Goal: Task Accomplishment & Management: Manage account settings

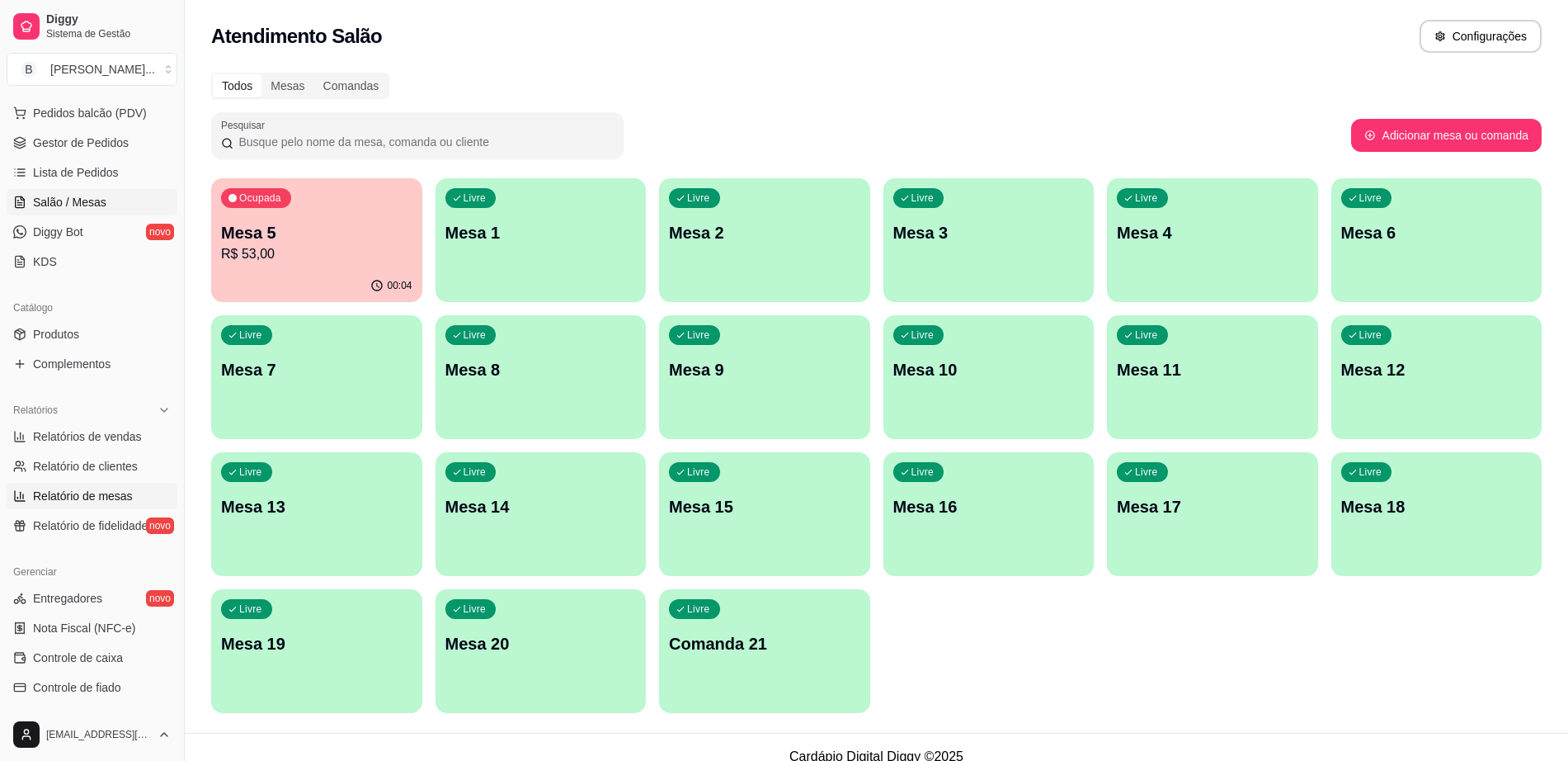
scroll to position [310, 0]
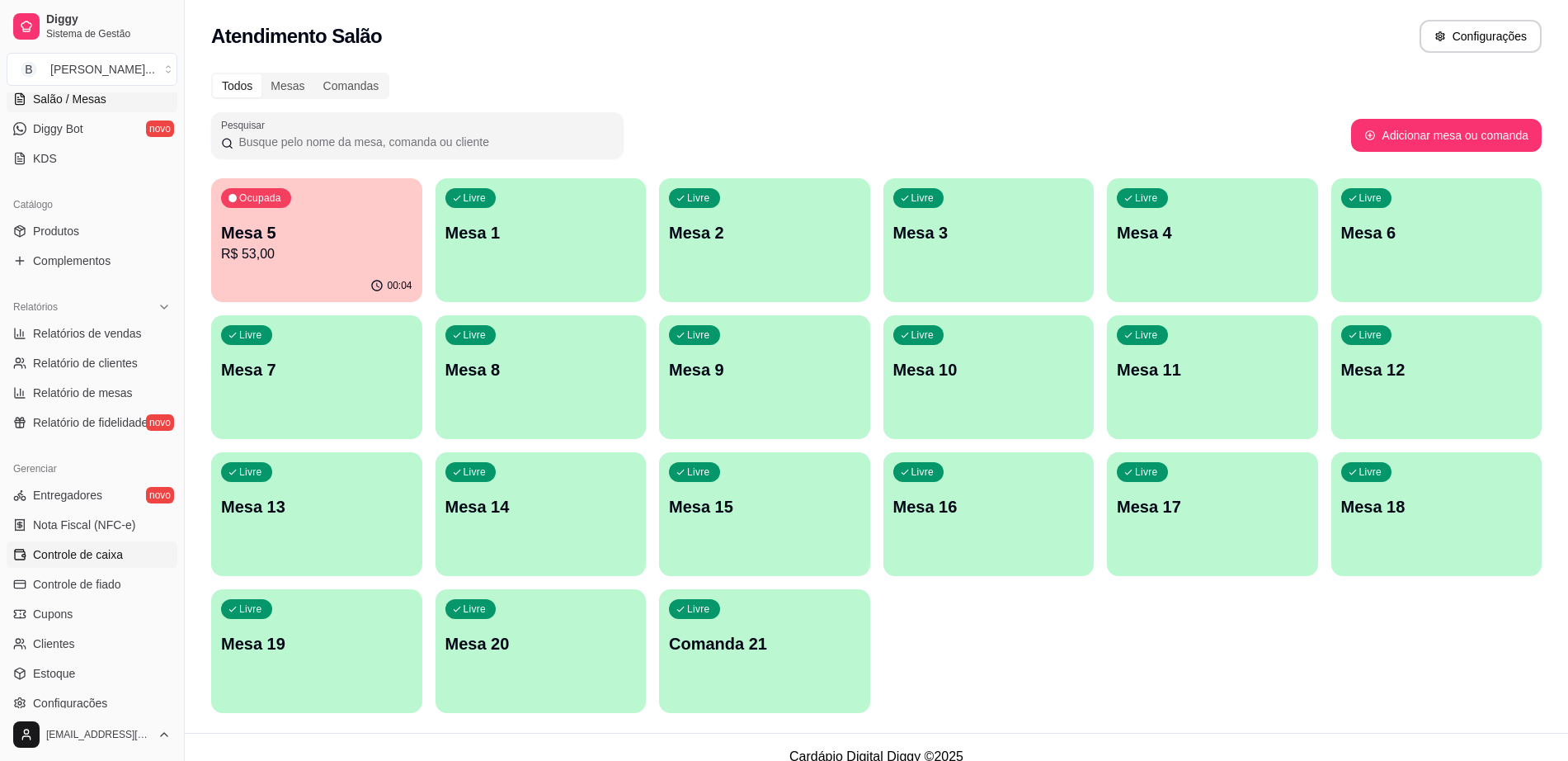
click at [110, 552] on span "Controle de caixa" at bounding box center [78, 554] width 90 height 17
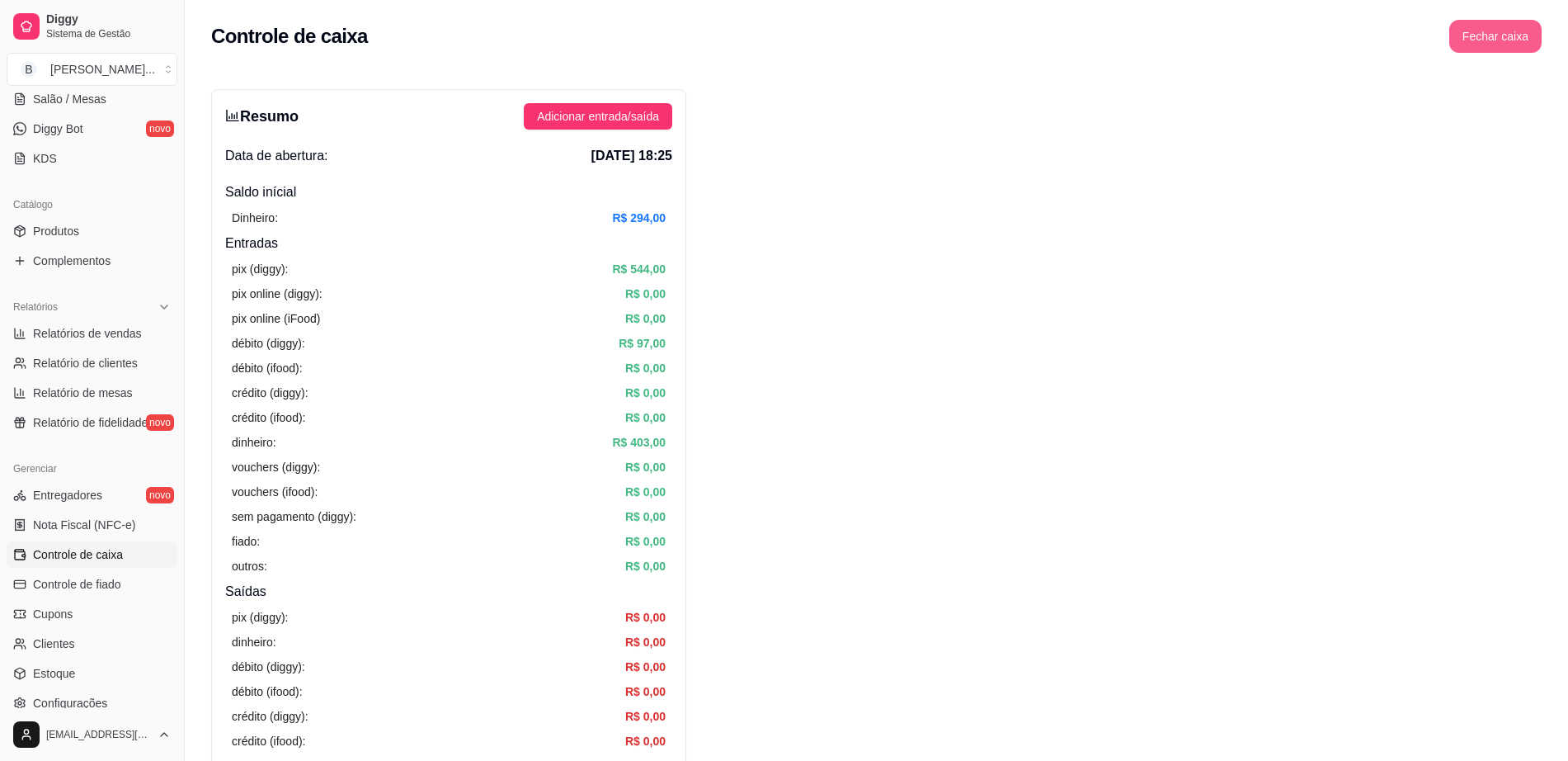
click at [1482, 32] on button "Fechar caixa" at bounding box center [1496, 37] width 92 height 33
click at [1552, 141] on div "Fechar caixa Deseja realmente fechar o caixa? Não Sim" at bounding box center [1467, 114] width 204 height 104
click at [1543, 138] on span "Sim" at bounding box center [1542, 147] width 20 height 18
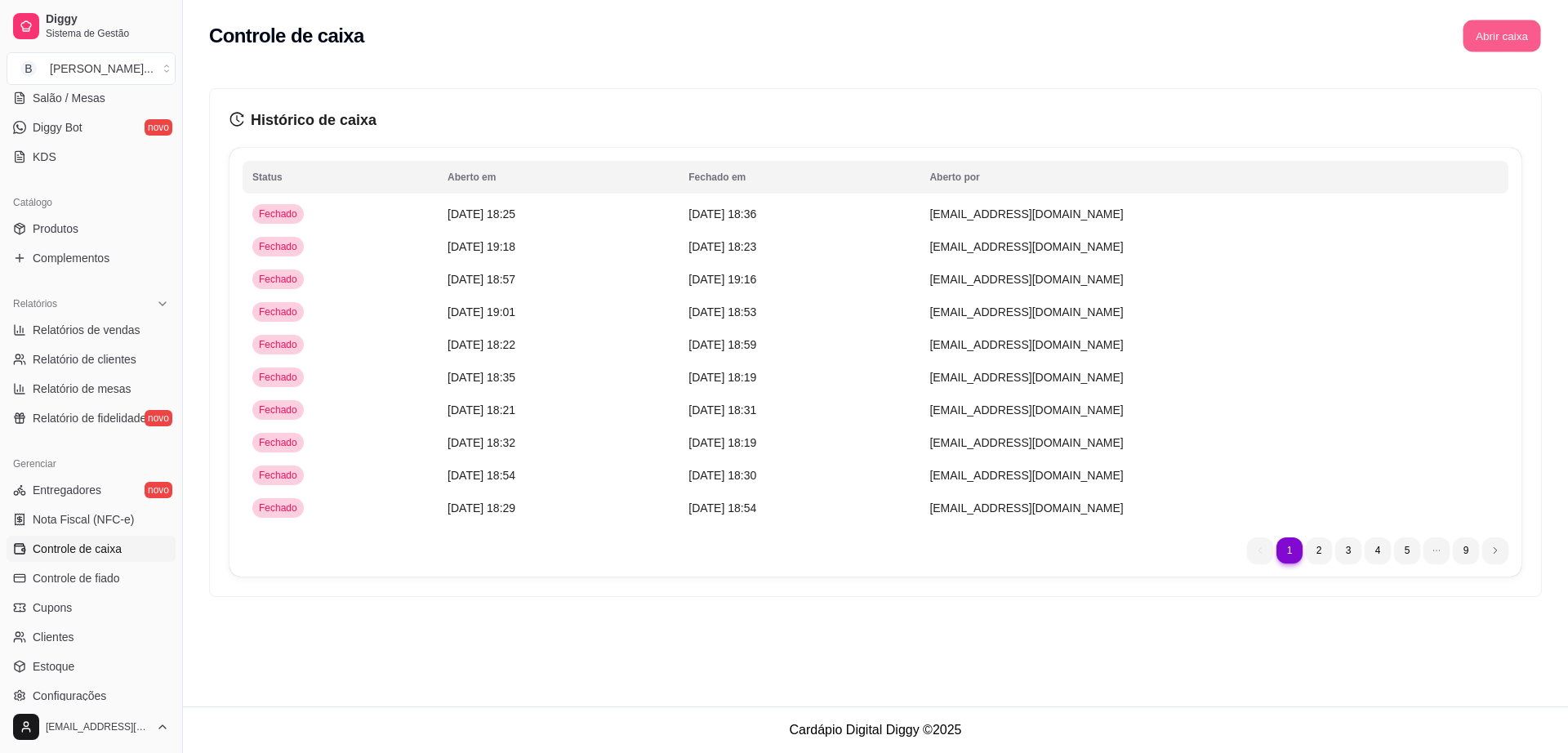
click at [1484, 31] on button "Abrir caixa" at bounding box center [1501, 36] width 78 height 32
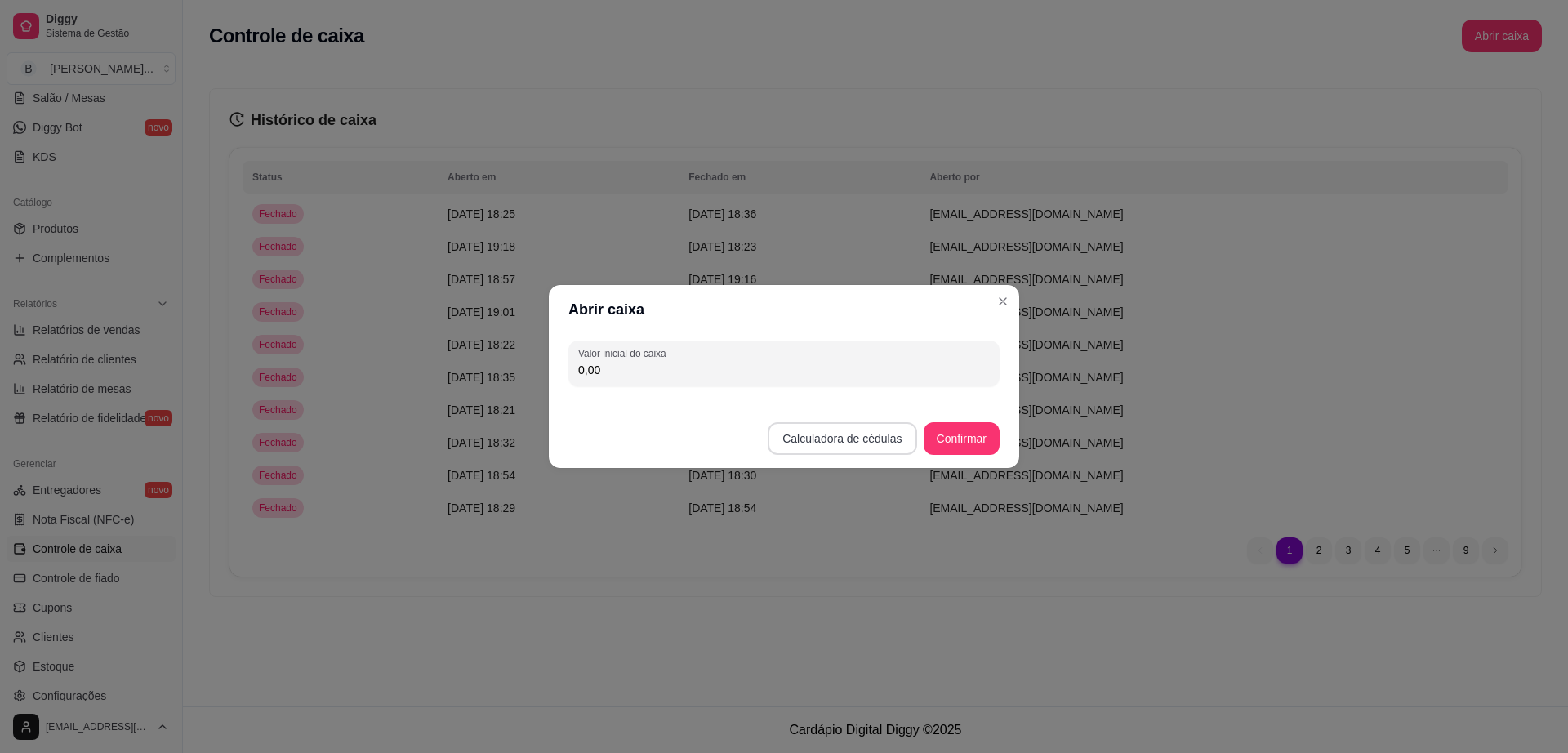
click at [841, 442] on button "Calculadora de cédulas" at bounding box center [842, 439] width 149 height 33
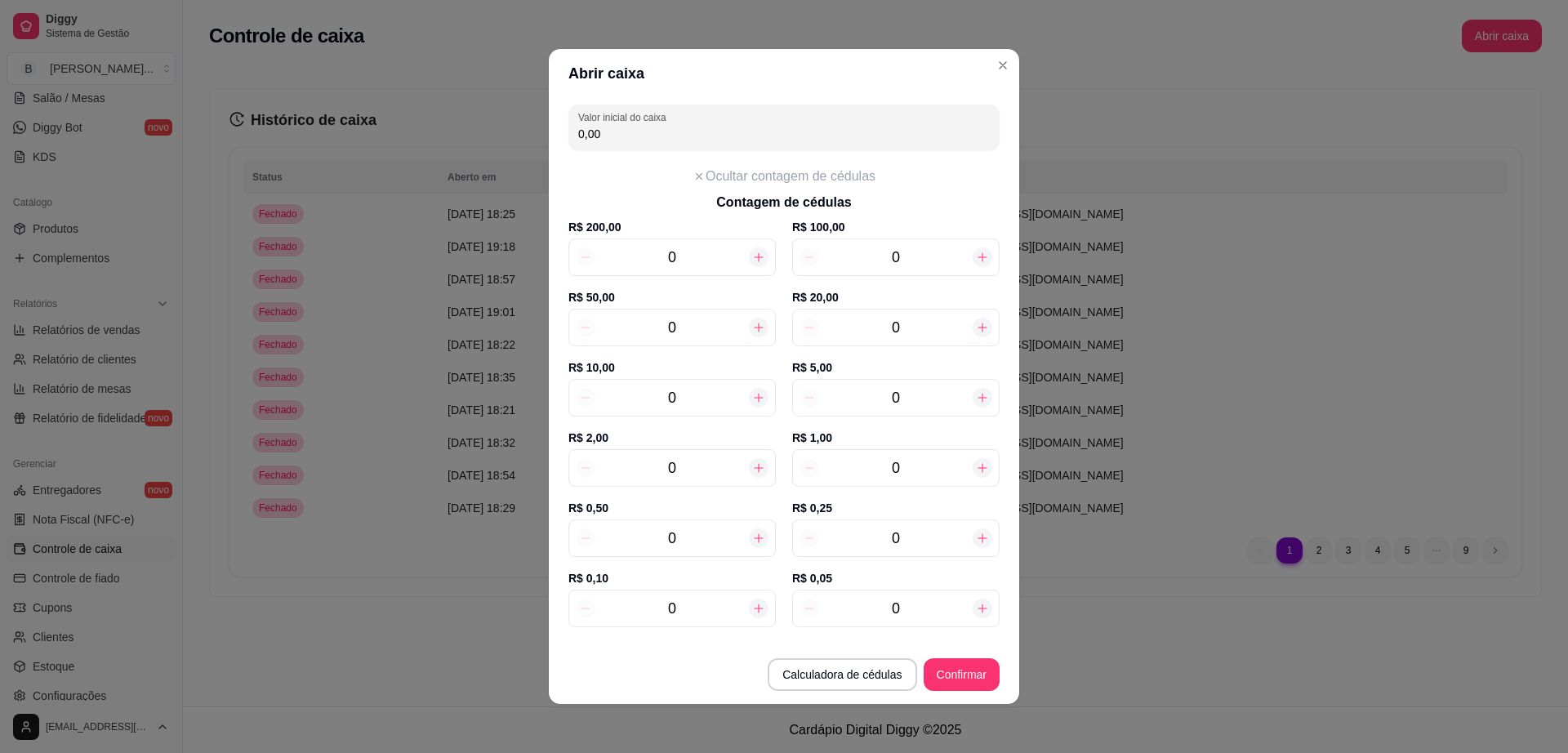
click at [699, 408] on input "0" at bounding box center [672, 397] width 154 height 22
type input "20,00"
type input "20"
type input "200,00"
type input "20"
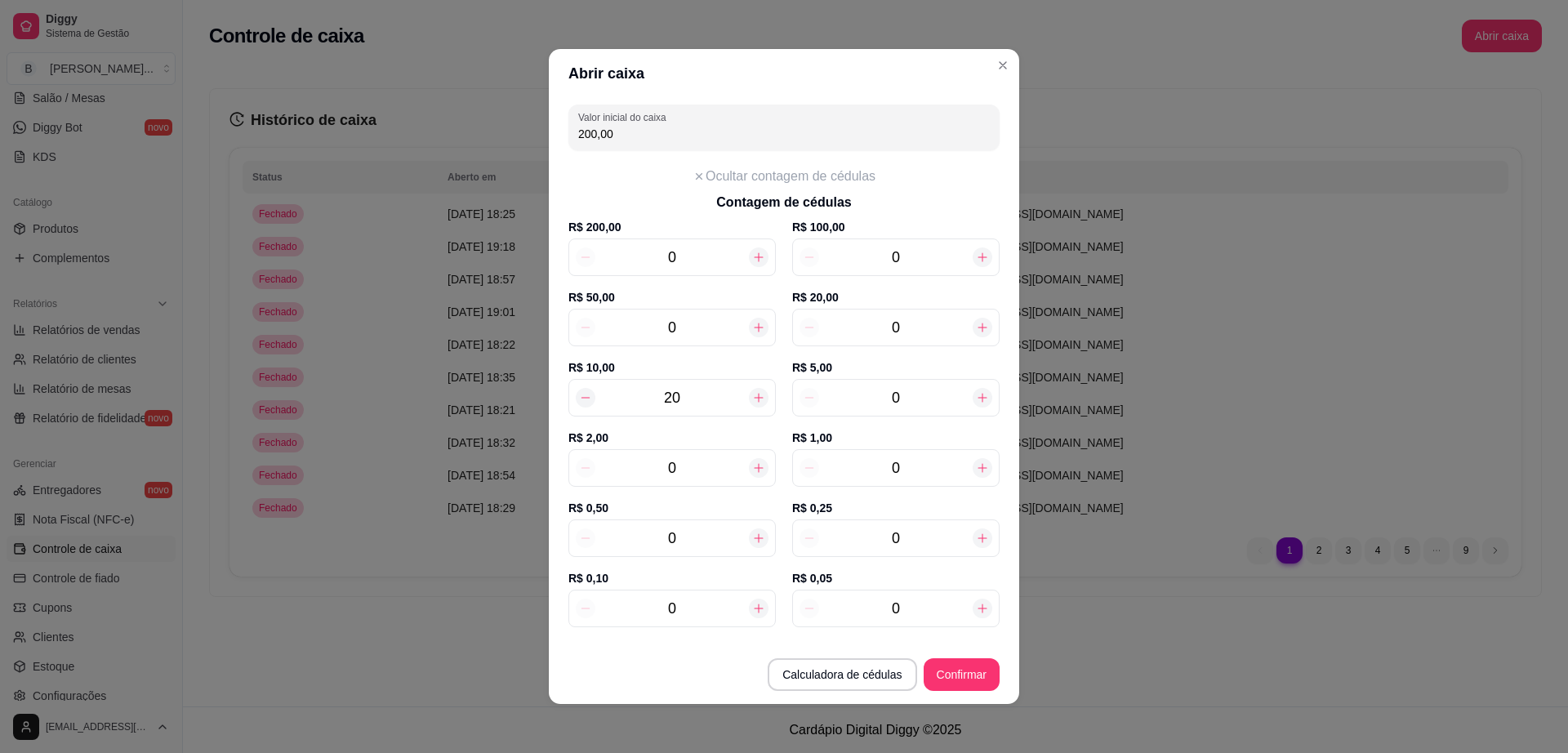
click at [976, 324] on icon at bounding box center [982, 327] width 13 height 13
type input "220,00"
type input "1"
click at [976, 324] on icon at bounding box center [982, 327] width 13 height 13
type input "240,00"
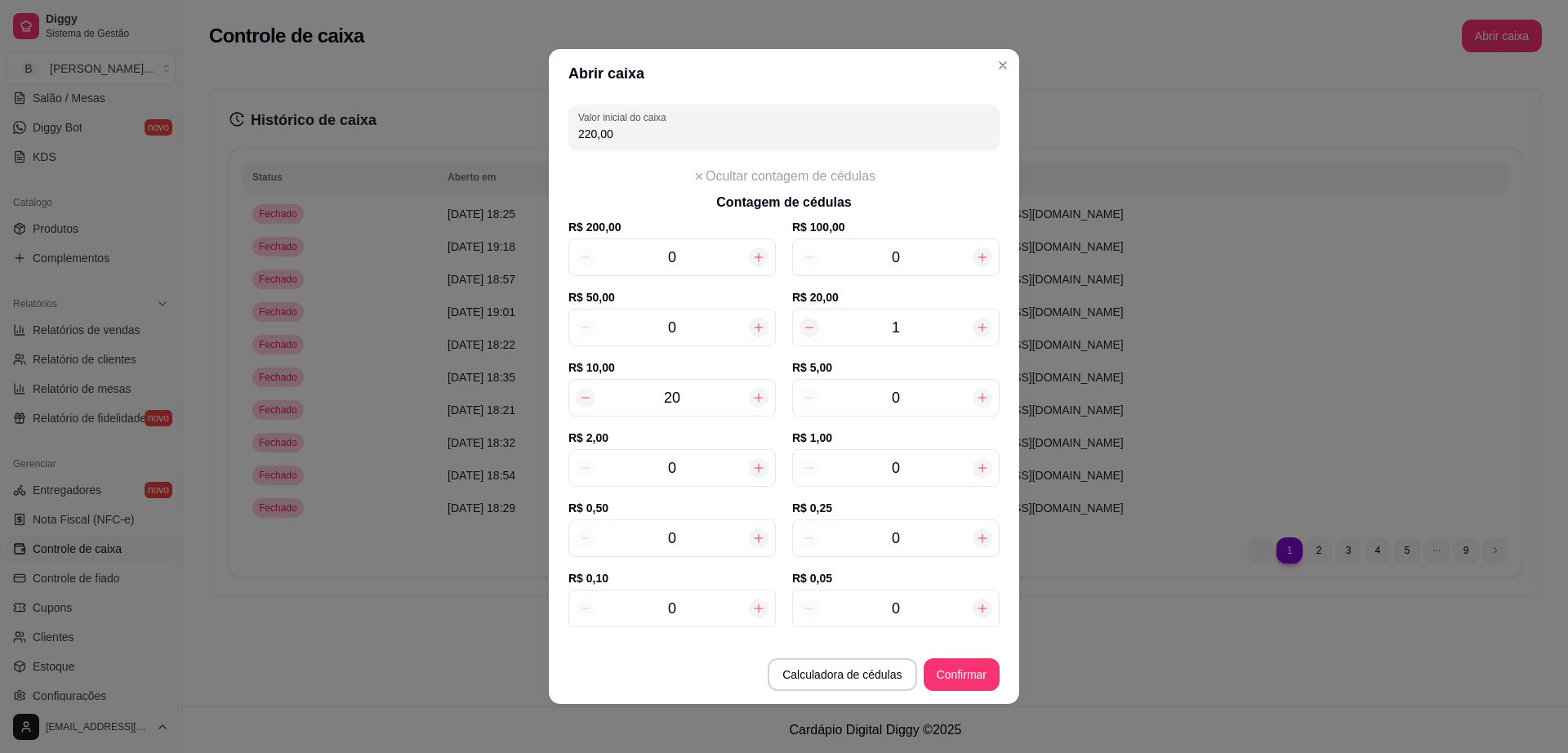
type input "2"
click at [976, 324] on icon at bounding box center [982, 327] width 13 height 13
type input "260,00"
type input "3"
click at [754, 389] on div "20" at bounding box center [672, 397] width 207 height 37
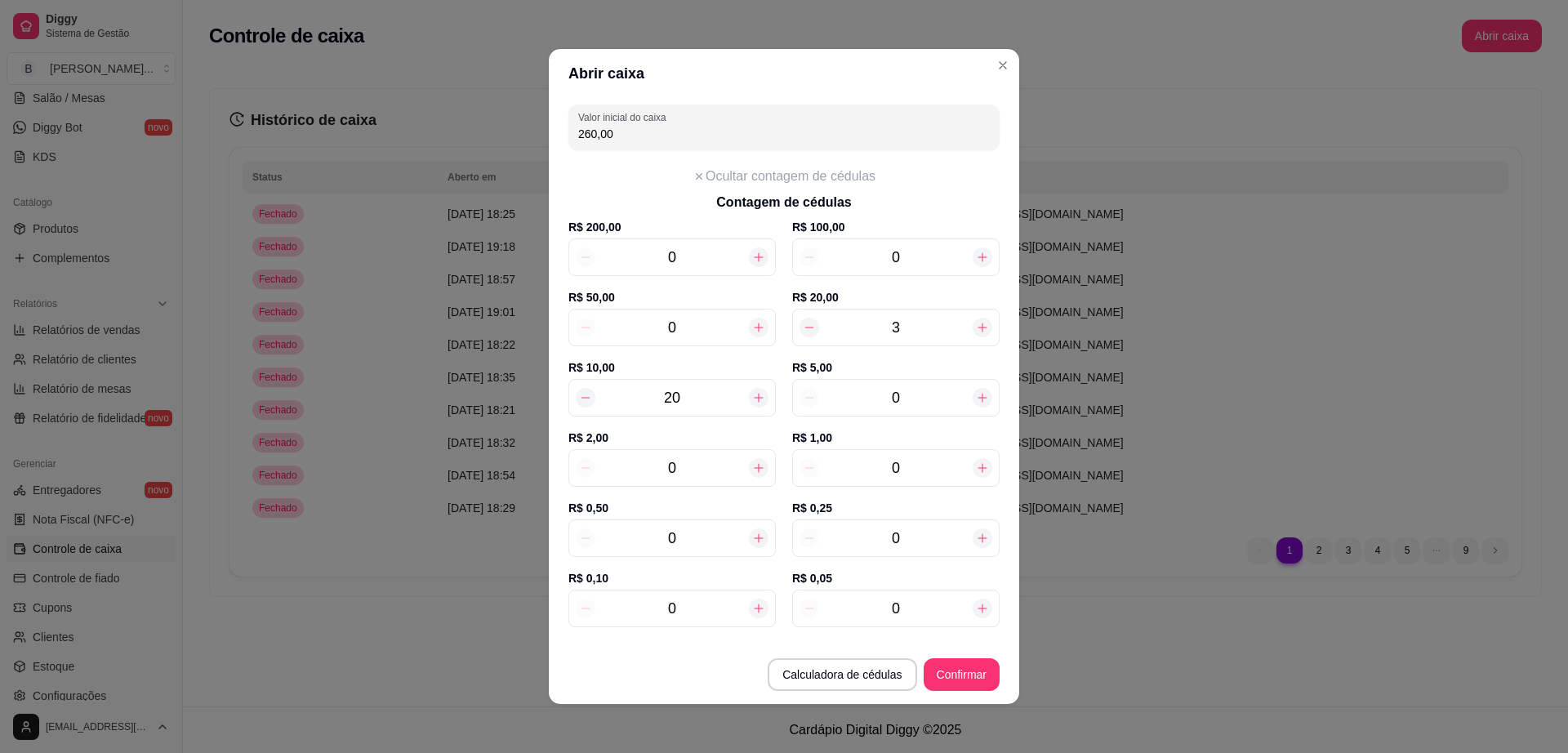
click at [752, 396] on icon at bounding box center [759, 397] width 13 height 13
type input "270,00"
type input "21"
click at [973, 395] on div at bounding box center [982, 397] width 20 height 20
type input "275,00"
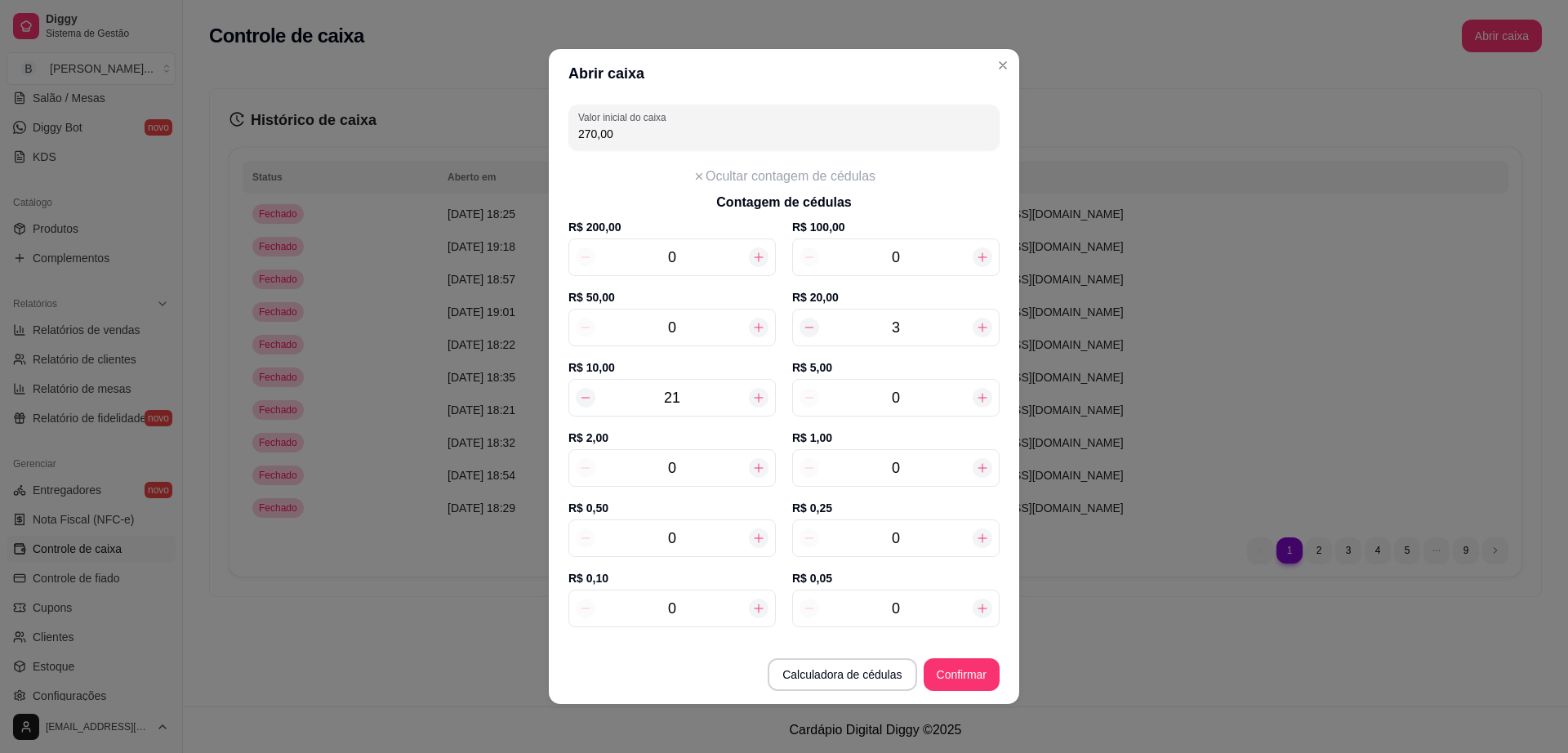
type input "1"
click at [973, 395] on div at bounding box center [982, 397] width 20 height 20
type input "280,00"
type input "2"
click at [973, 395] on div at bounding box center [982, 397] width 20 height 20
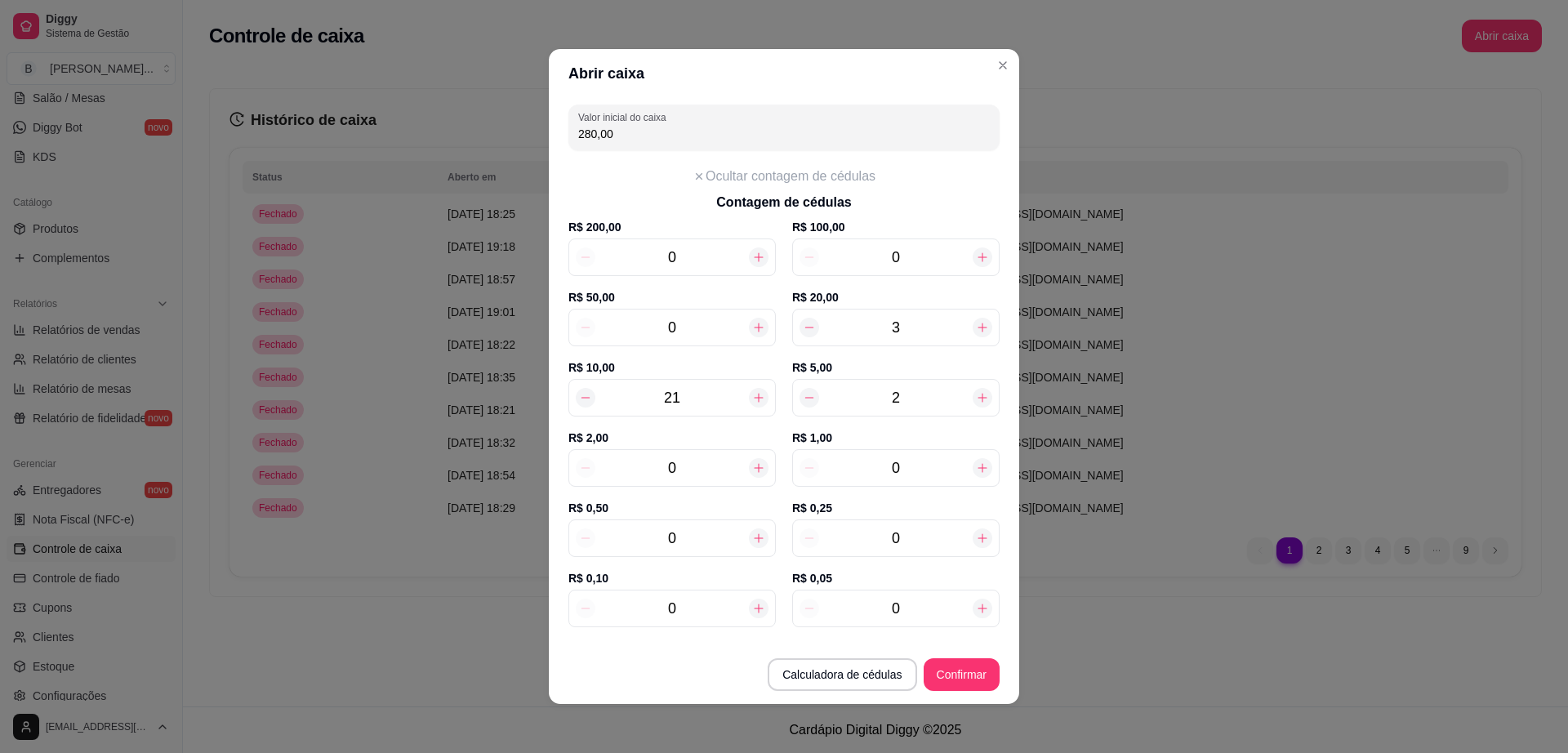
type input "285,00"
type input "3"
click at [973, 395] on div at bounding box center [982, 397] width 20 height 20
type input "290,00"
type input "4"
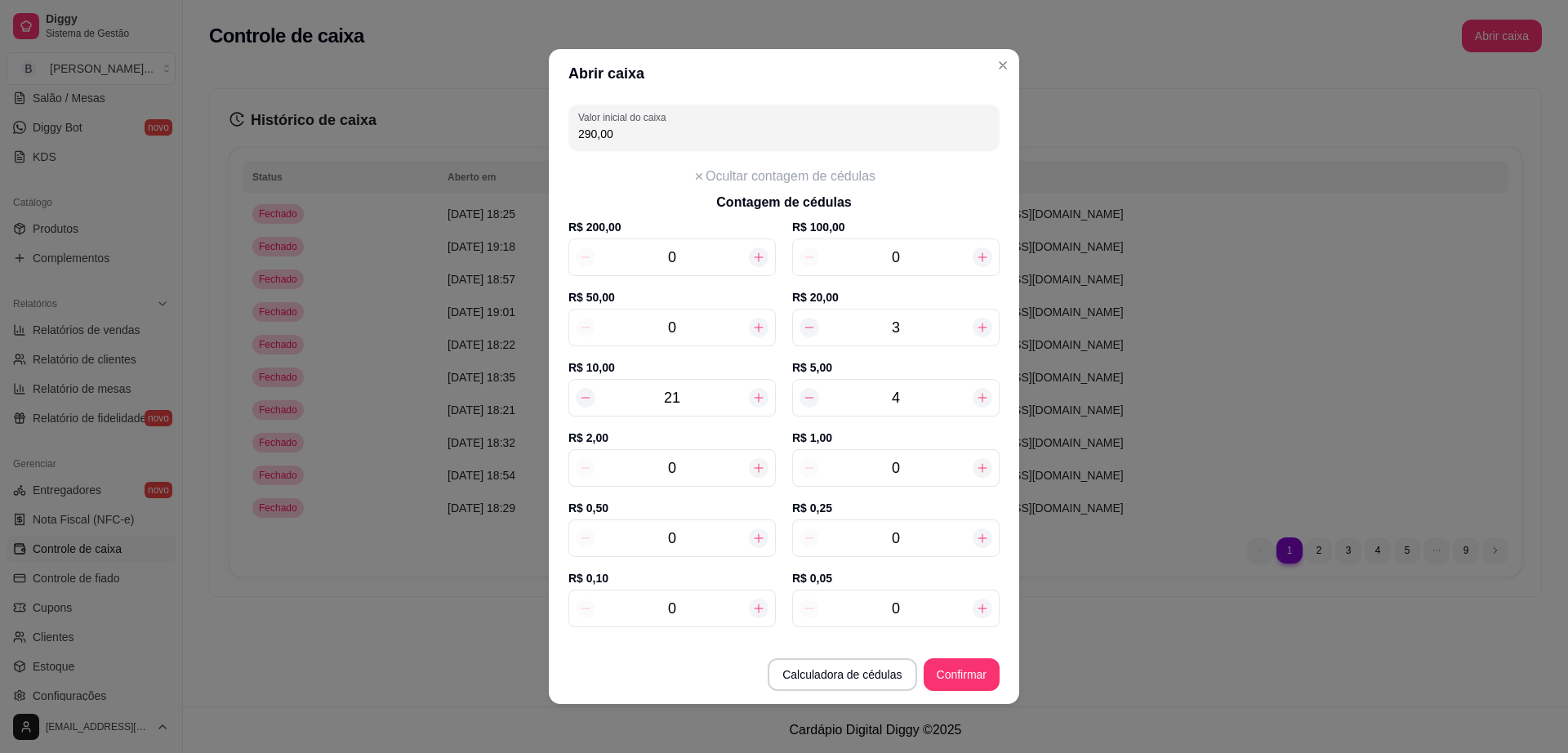
click at [973, 395] on div at bounding box center [982, 397] width 20 height 20
type input "295,00"
type input "5"
click at [973, 395] on div at bounding box center [982, 397] width 20 height 20
type input "300,00"
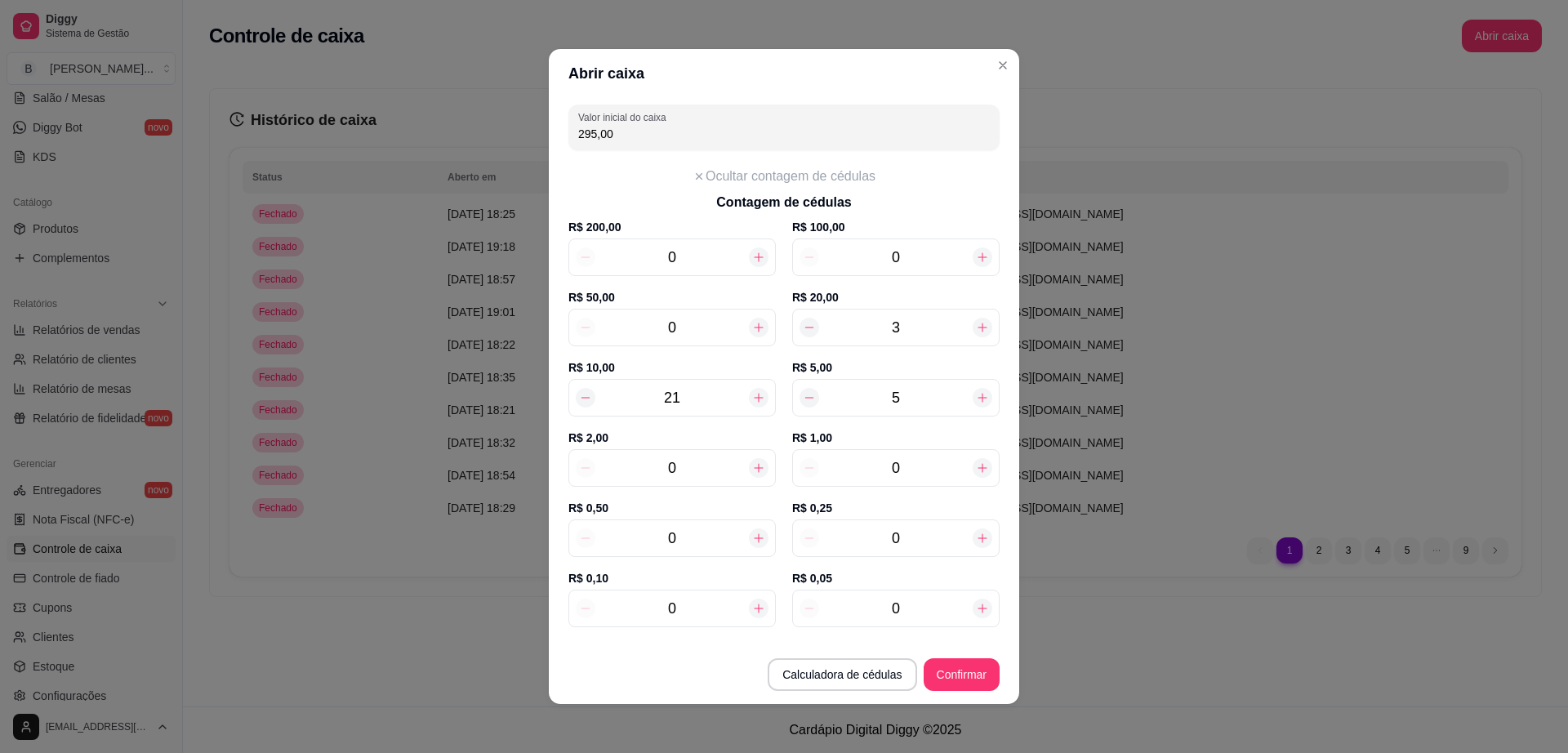
type input "6"
click at [973, 395] on div at bounding box center [982, 397] width 20 height 20
type input "305,00"
type input "7"
click at [973, 395] on div at bounding box center [982, 397] width 20 height 20
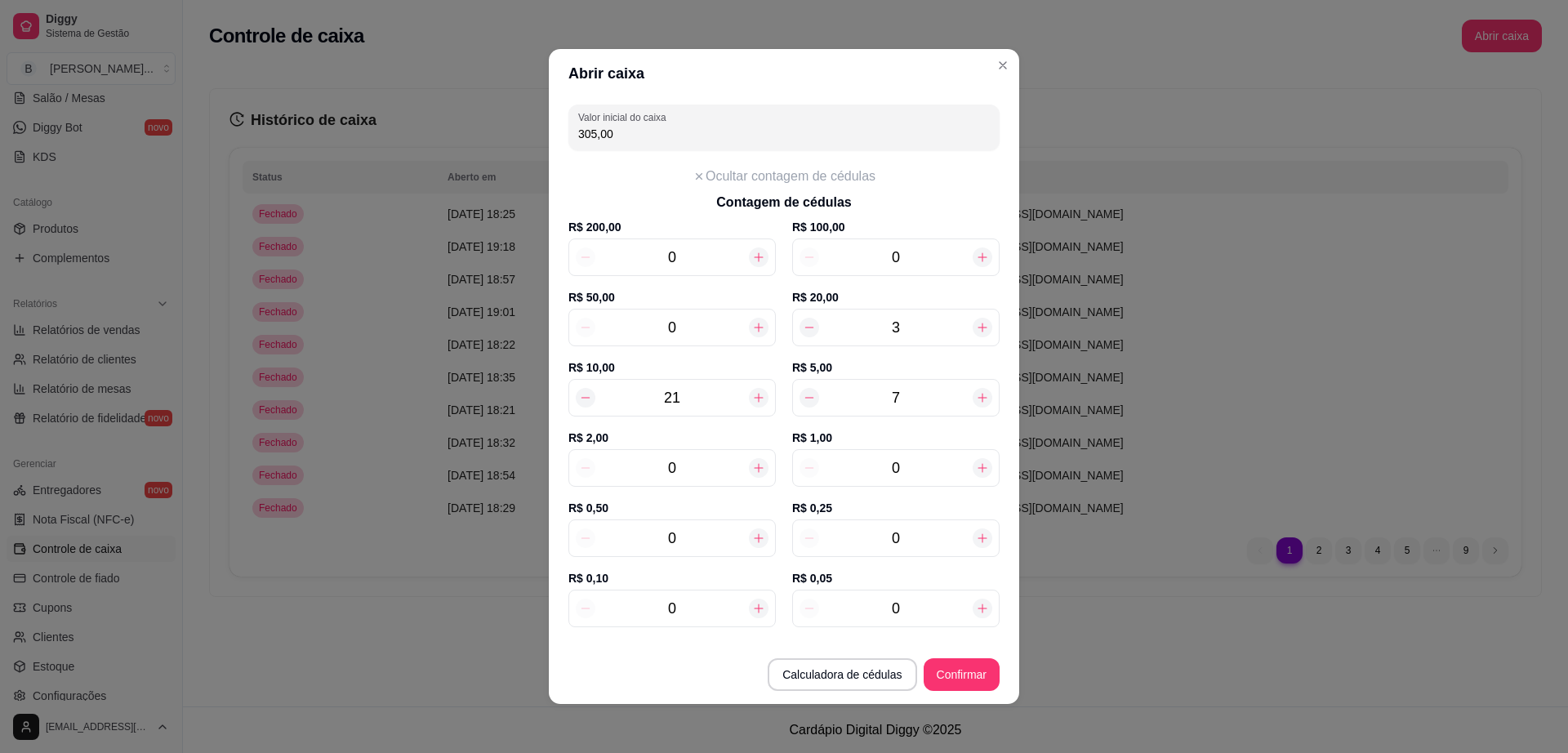
type input "310,00"
type input "8"
click at [973, 395] on div at bounding box center [982, 397] width 20 height 20
type input "315,00"
type input "9"
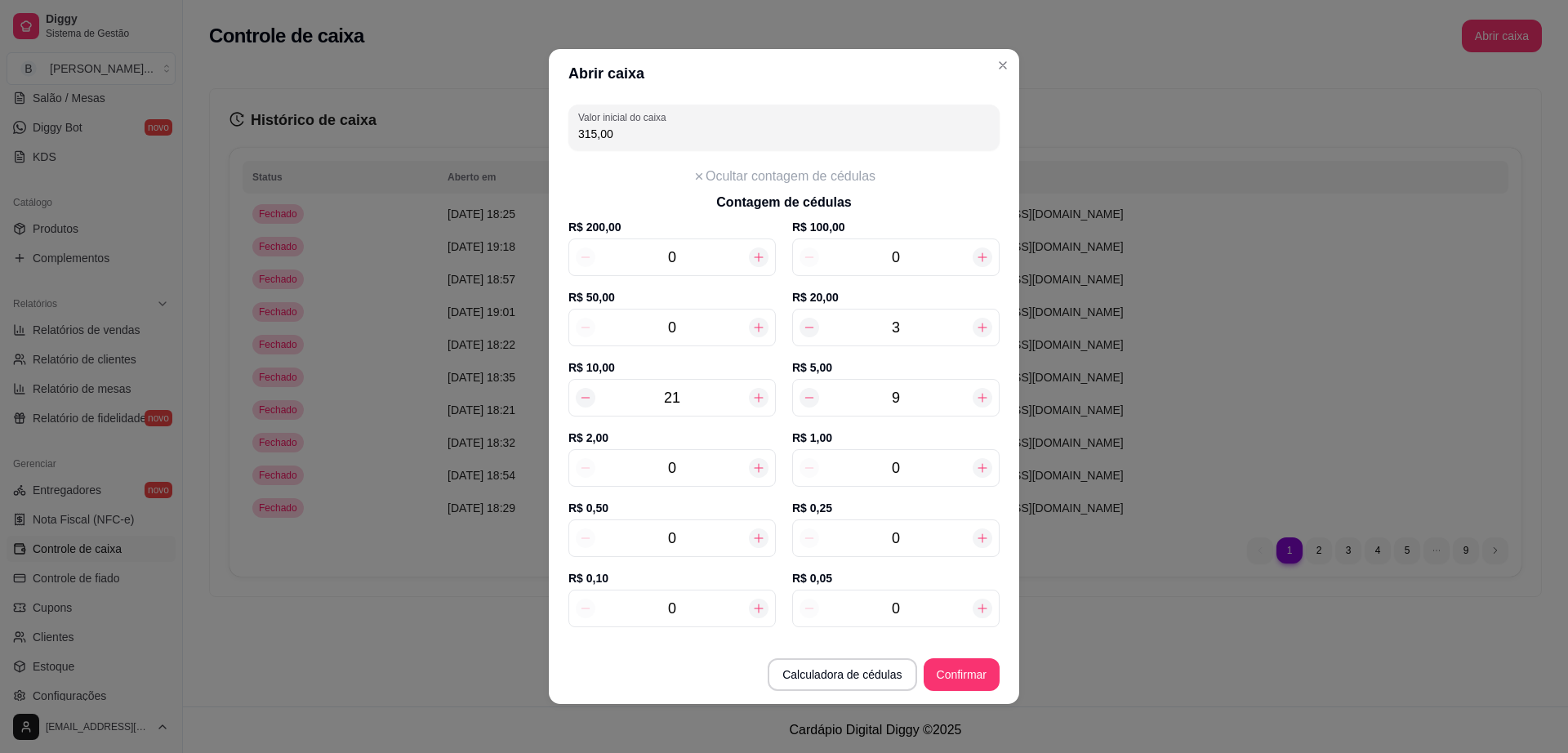
click at [973, 395] on div at bounding box center [982, 397] width 20 height 20
type input "320,00"
type input "10"
click at [973, 395] on div at bounding box center [982, 397] width 20 height 20
type input "325,00"
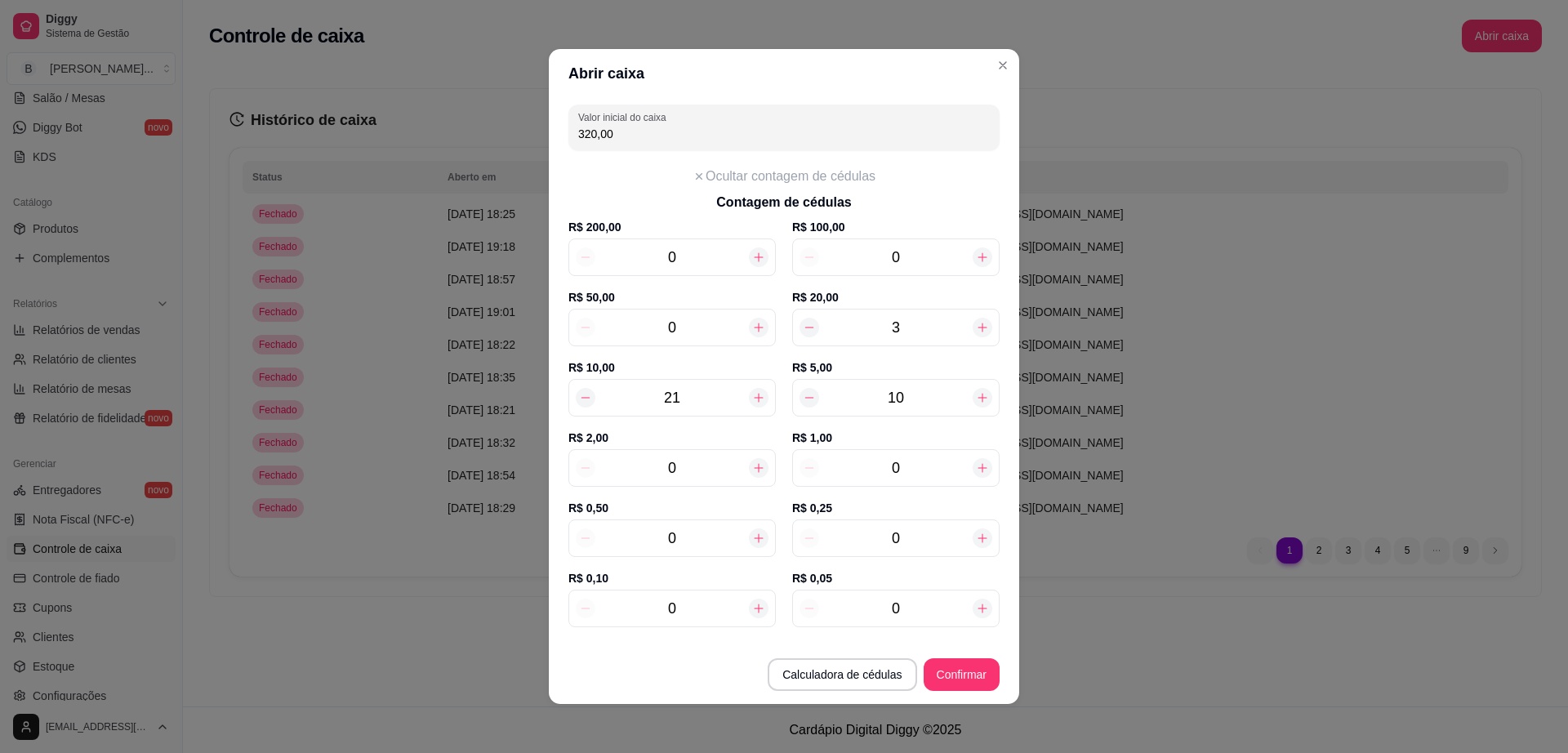
type input "11"
click at [752, 399] on icon at bounding box center [759, 397] width 13 height 13
type input "335,00"
type input "22"
click at [752, 399] on icon at bounding box center [759, 397] width 13 height 13
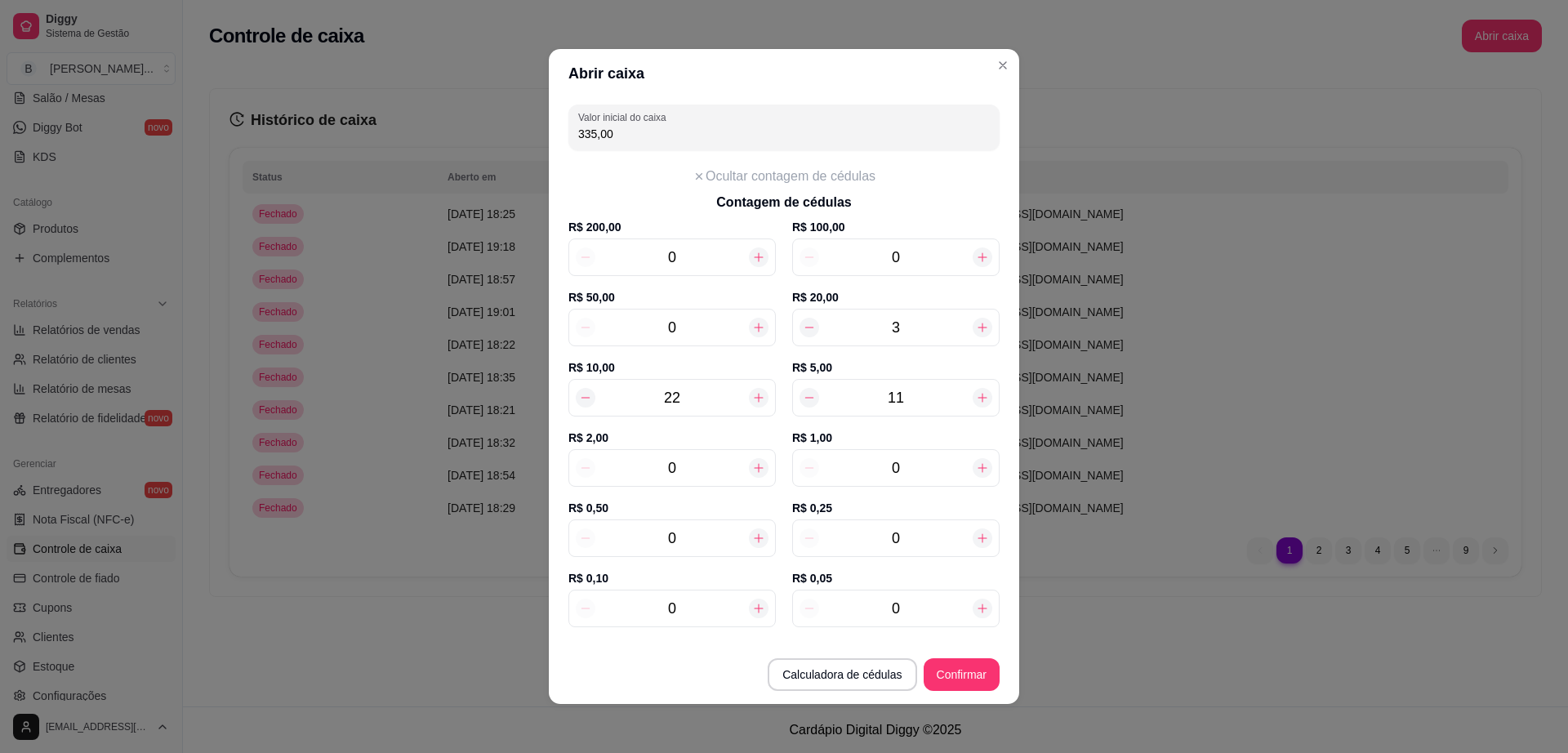
type input "345,00"
type input "23"
click at [752, 464] on icon at bounding box center [759, 467] width 13 height 13
type input "347,00"
type input "1"
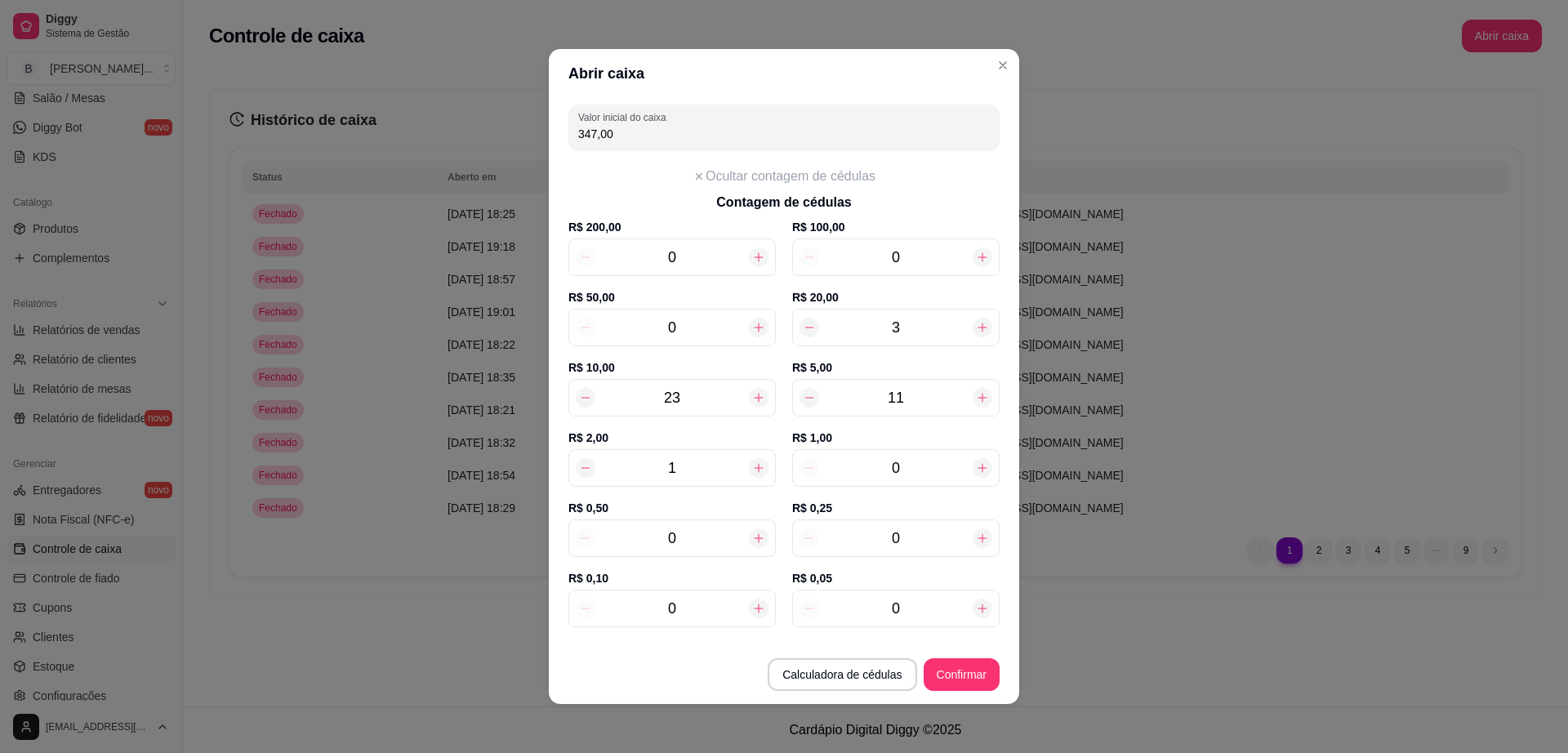
click at [752, 464] on icon at bounding box center [759, 467] width 13 height 13
type input "349,00"
type input "2"
click at [752, 464] on icon at bounding box center [759, 467] width 13 height 13
type input "351,00"
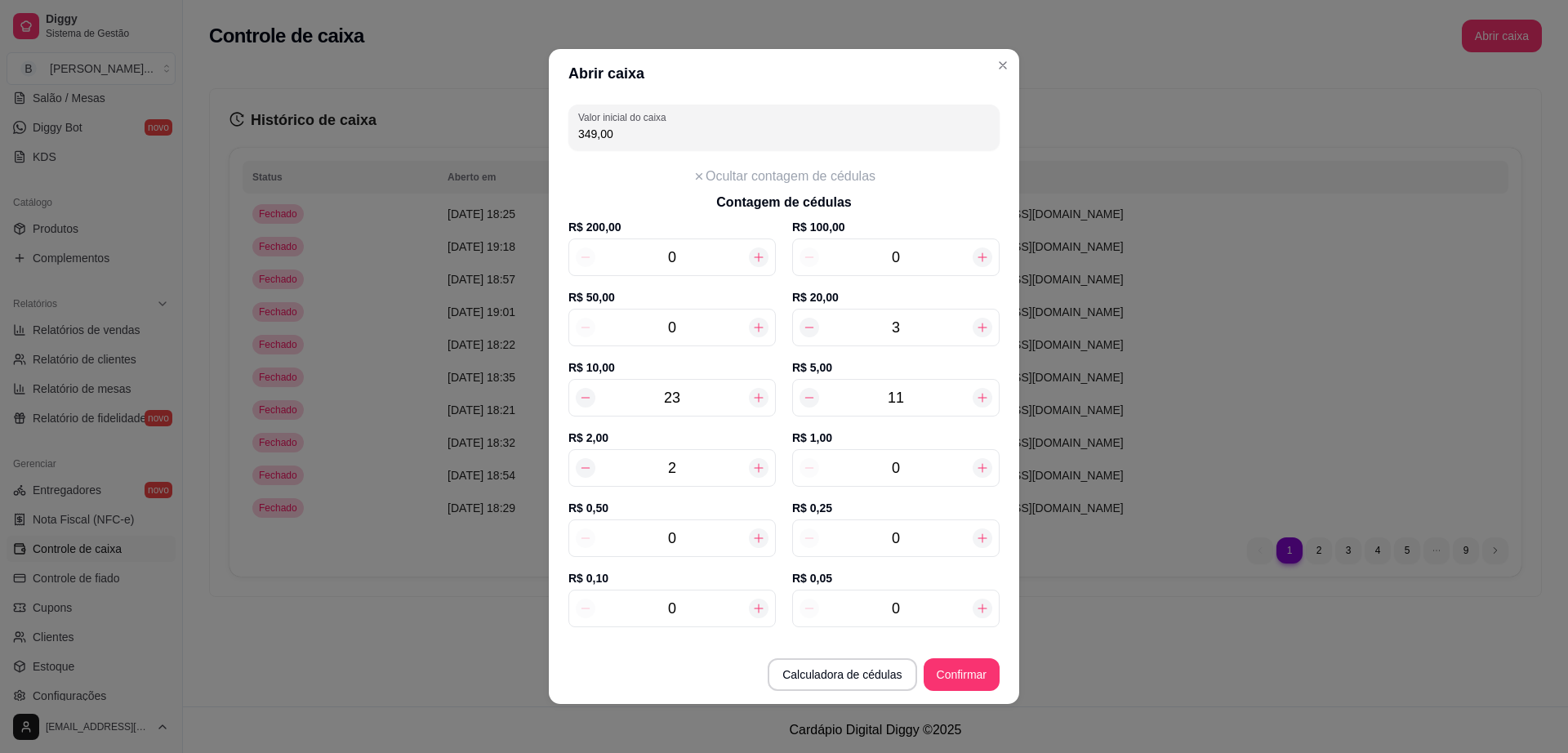
type input "3"
click at [752, 464] on icon at bounding box center [759, 467] width 13 height 13
type input "353,00"
type input "4"
click at [752, 464] on icon at bounding box center [759, 467] width 13 height 13
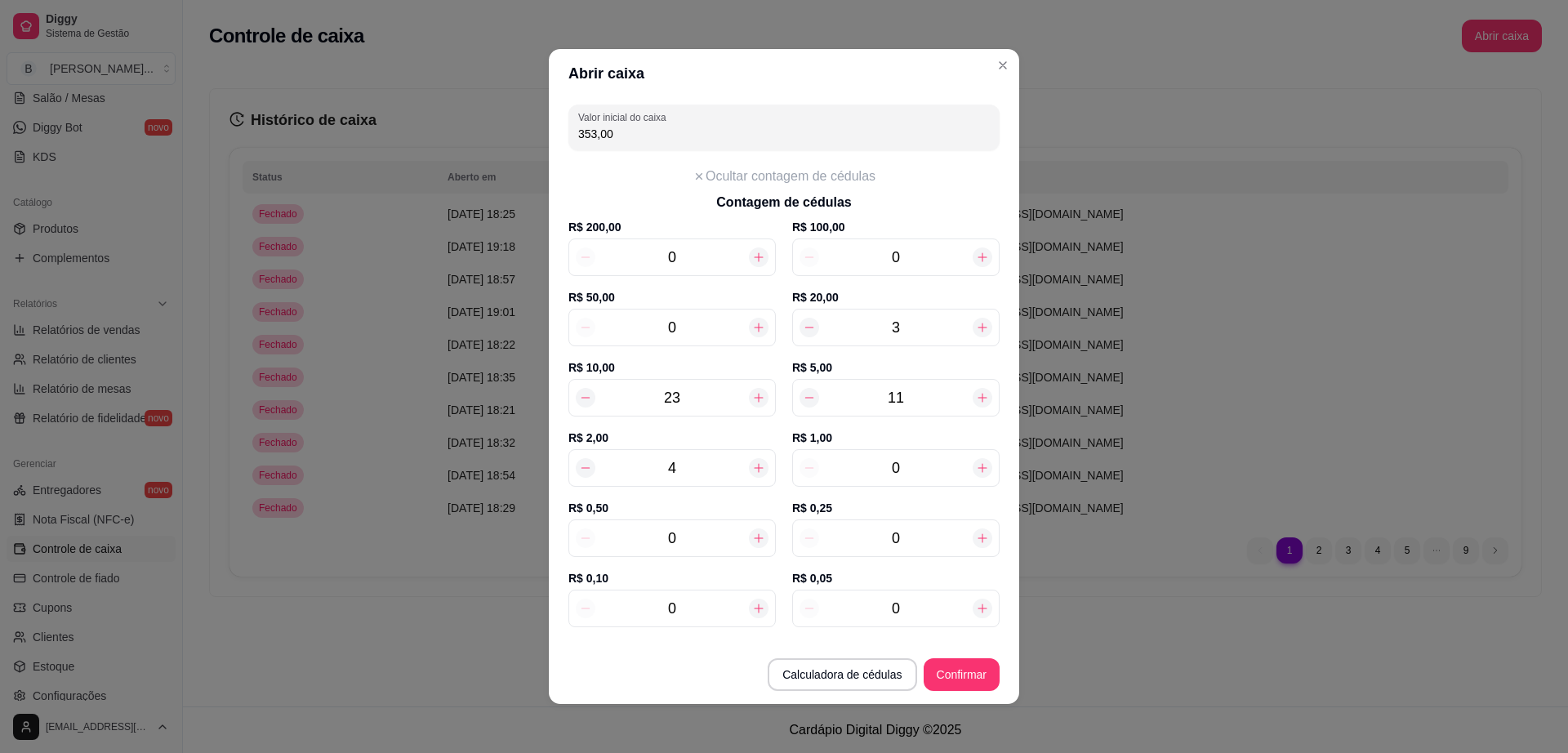
type input "355,00"
type input "5"
click at [752, 464] on icon at bounding box center [759, 467] width 13 height 13
type input "357,00"
type input "6"
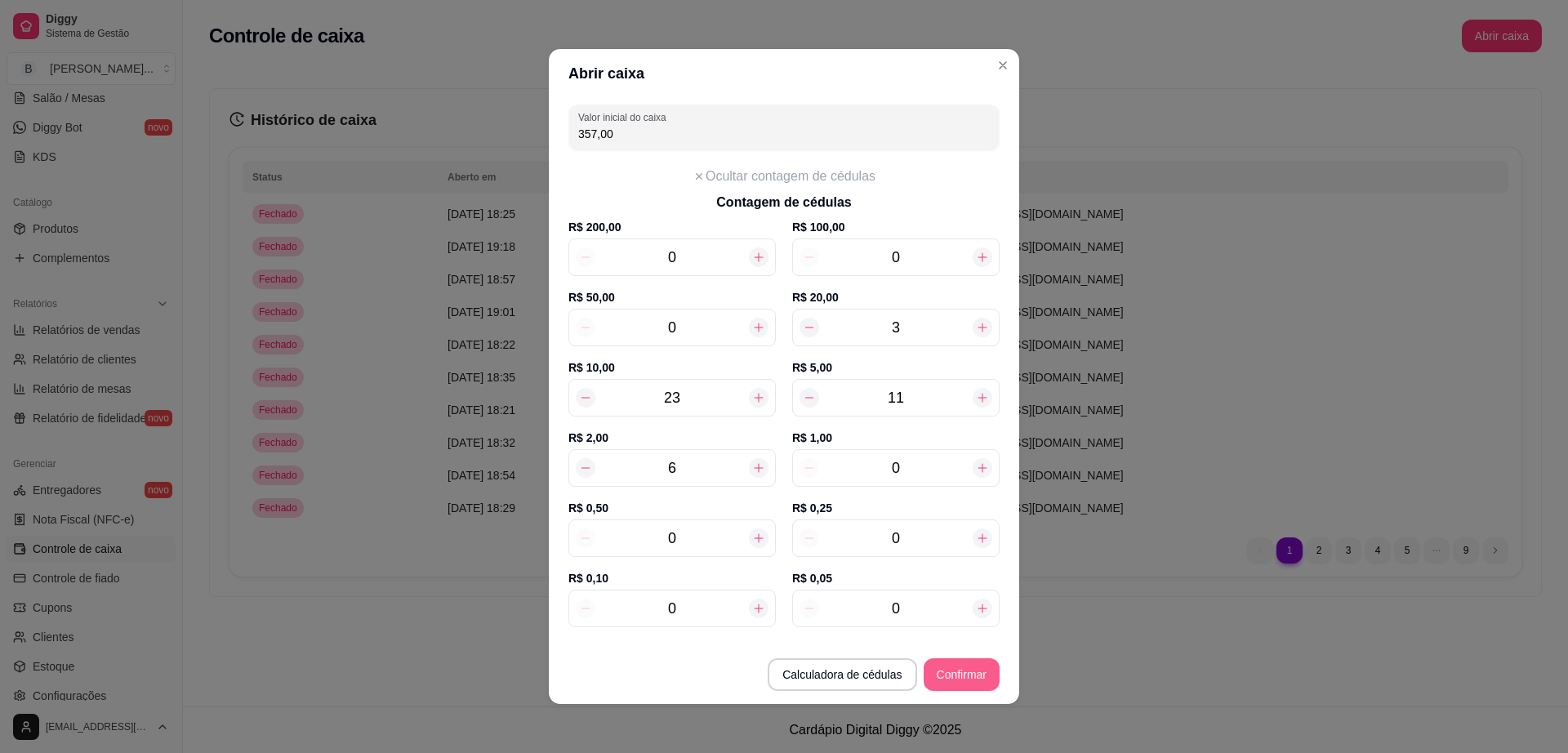
click at [964, 668] on button "Confirmar" at bounding box center [962, 674] width 76 height 33
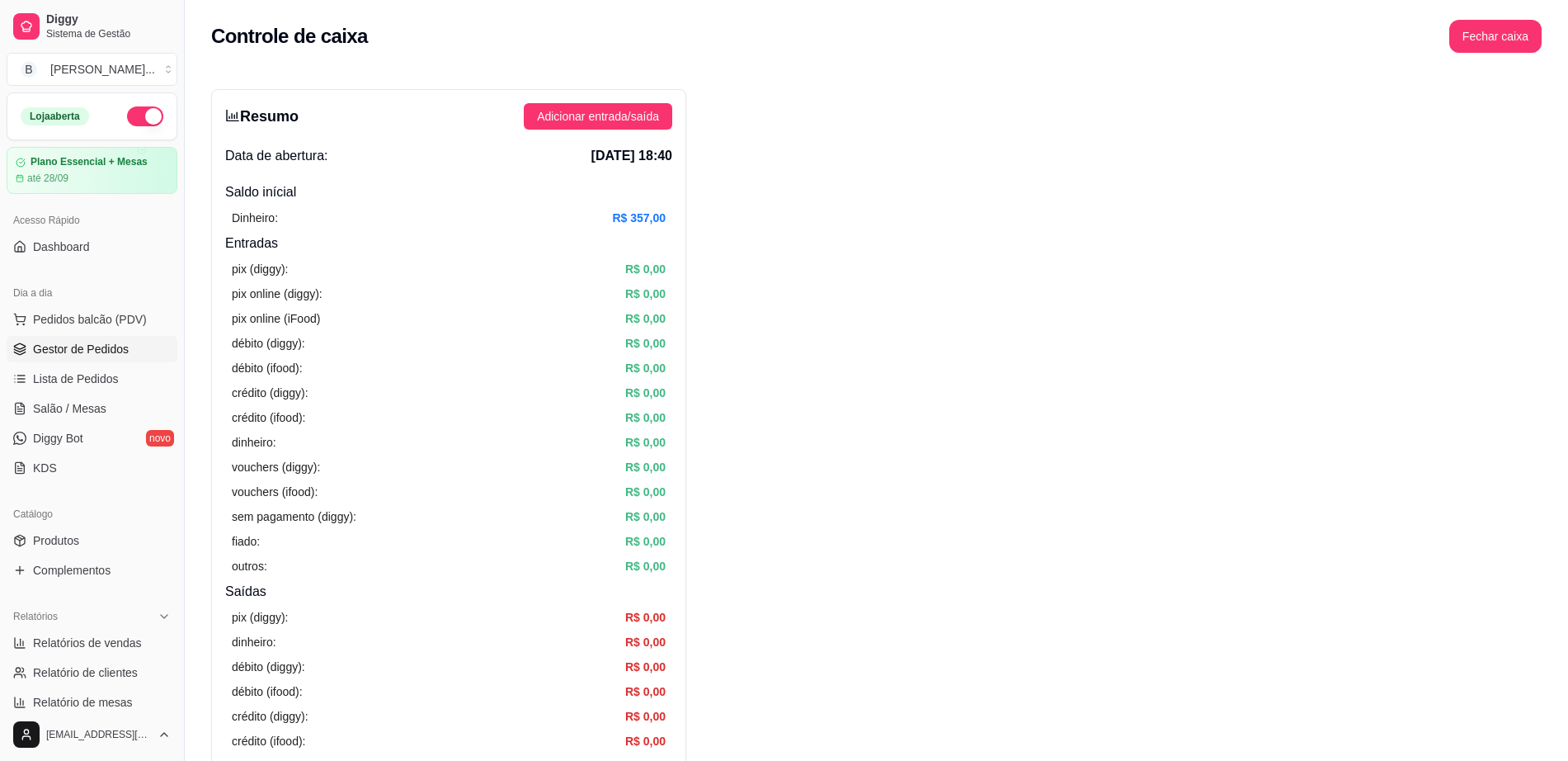
click at [109, 348] on span "Gestor de Pedidos" at bounding box center [81, 348] width 96 height 17
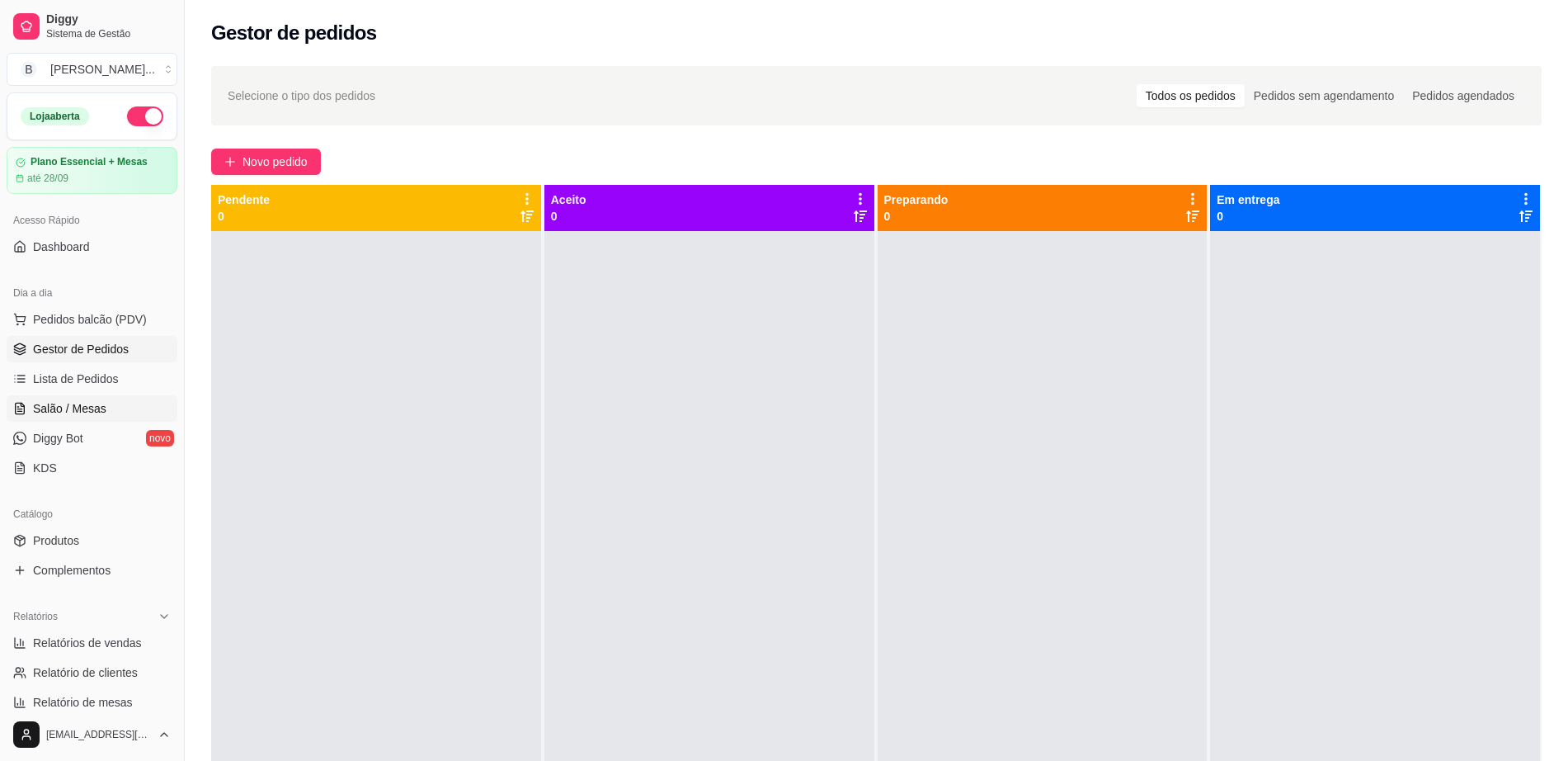
click at [87, 415] on span "Salão / Mesas" at bounding box center [70, 408] width 73 height 17
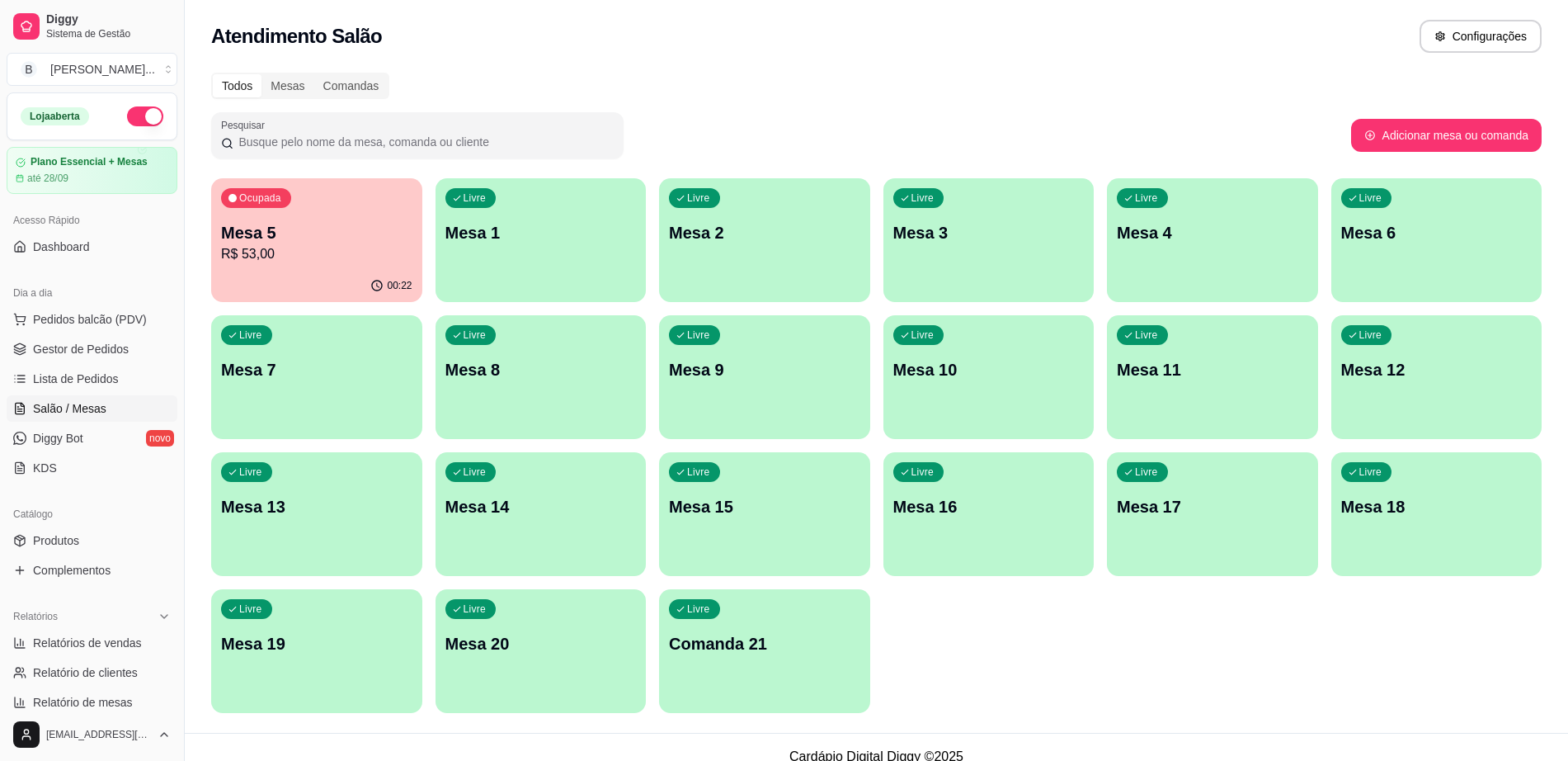
click at [302, 213] on div "Ocupada Mesa 5 R$ 53,00" at bounding box center [317, 223] width 211 height 92
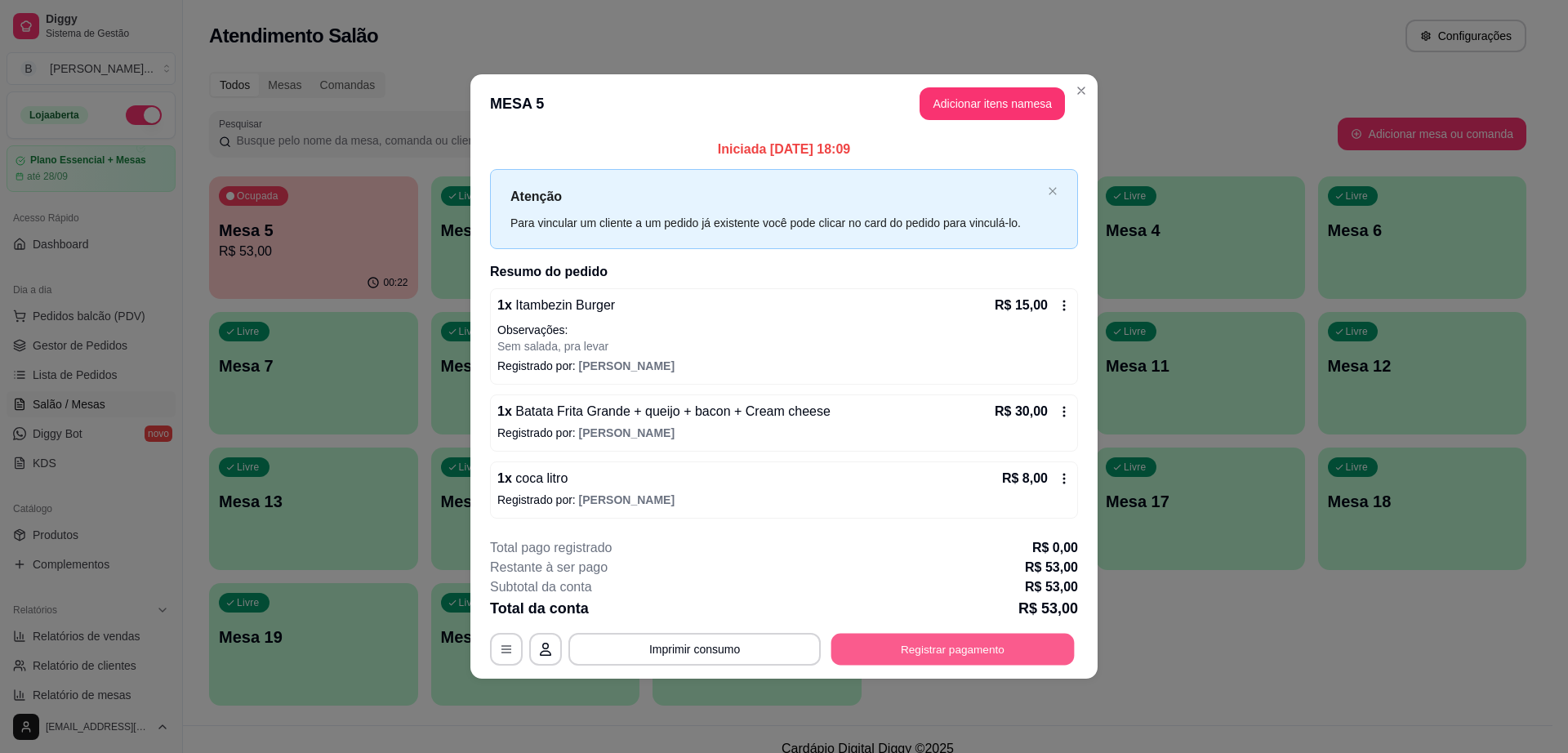
click at [913, 644] on button "Registrar pagamento" at bounding box center [953, 649] width 244 height 32
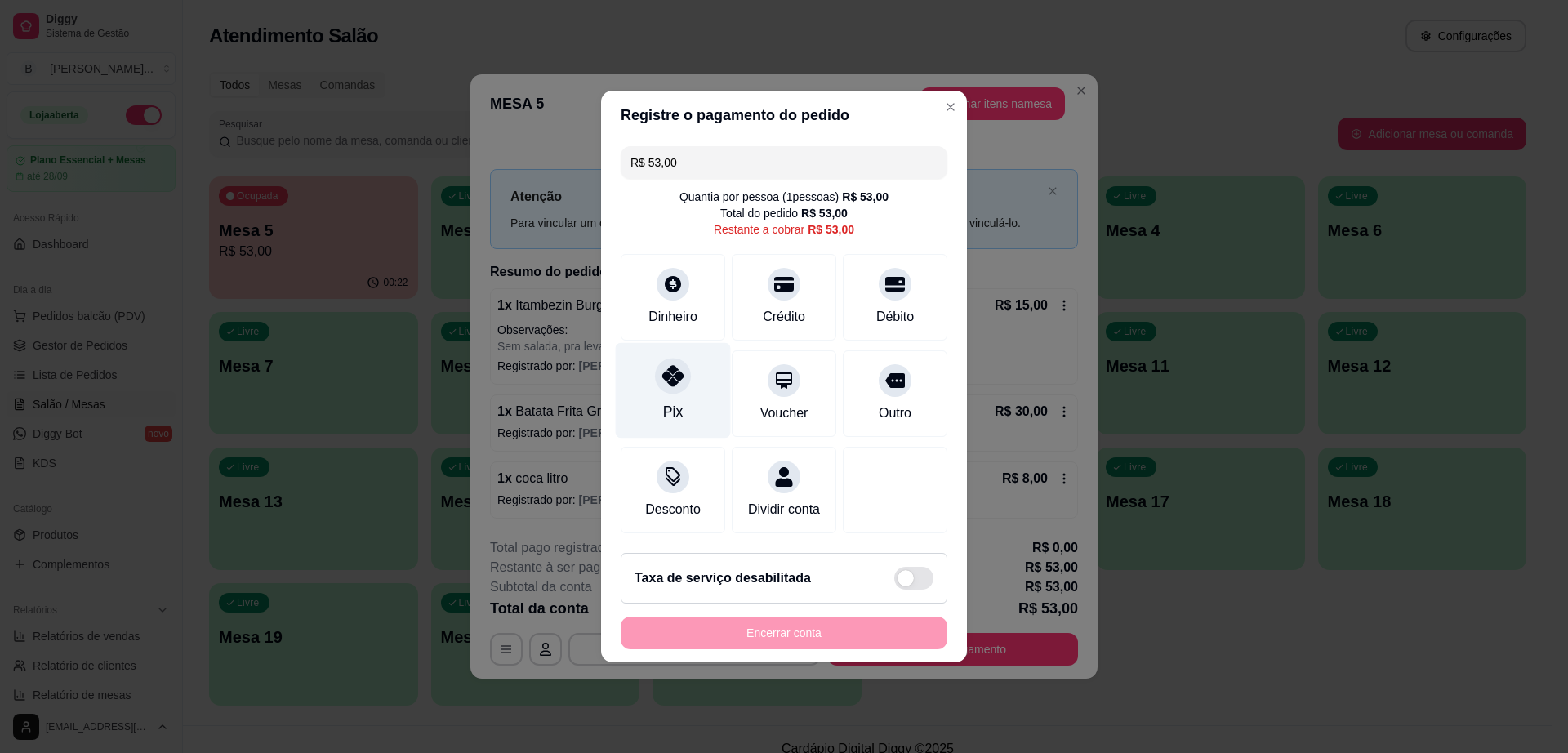
click at [665, 401] on div "Pix" at bounding box center [673, 411] width 20 height 22
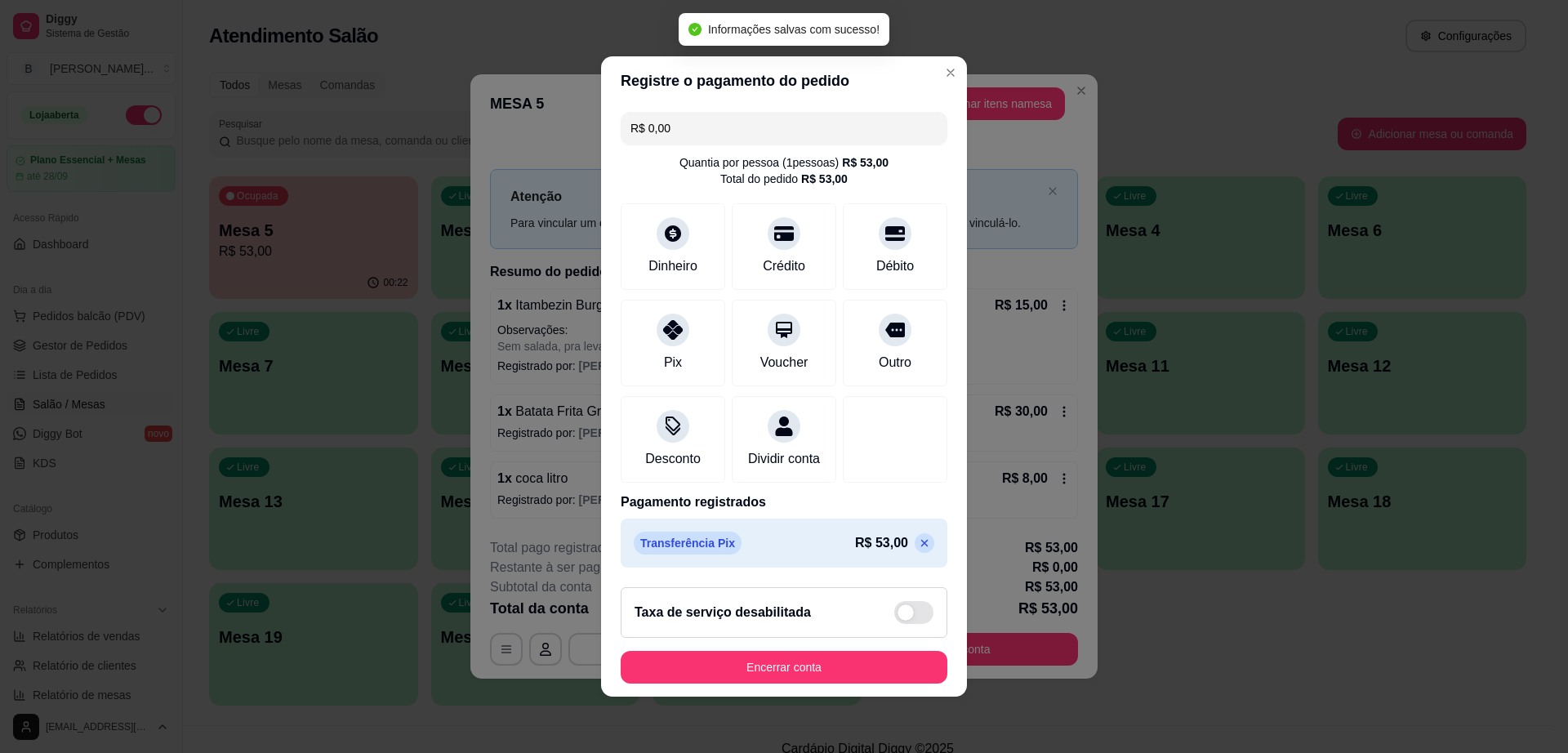
type input "R$ 0,00"
click at [786, 677] on button "Encerrar conta" at bounding box center [784, 667] width 327 height 33
